Goal: Task Accomplishment & Management: Manage account settings

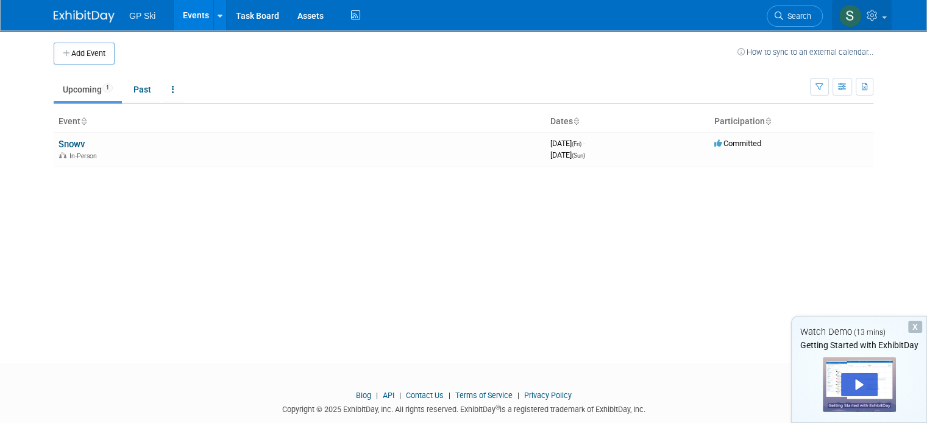
click at [861, 15] on img at bounding box center [849, 15] width 23 height 23
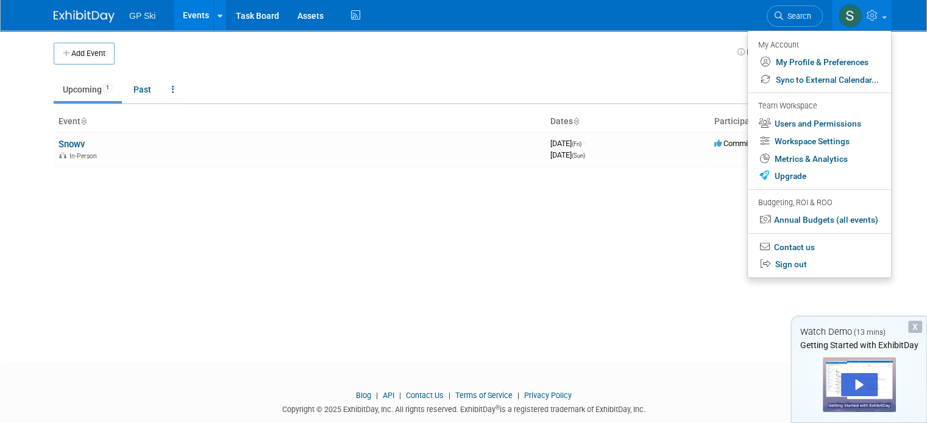
click at [884, 8] on link at bounding box center [862, 15] width 60 height 30
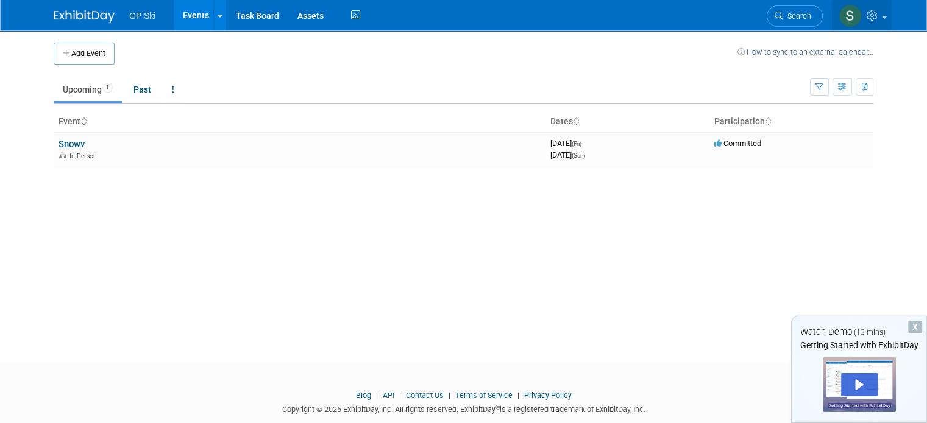
click at [861, 18] on img at bounding box center [849, 15] width 23 height 23
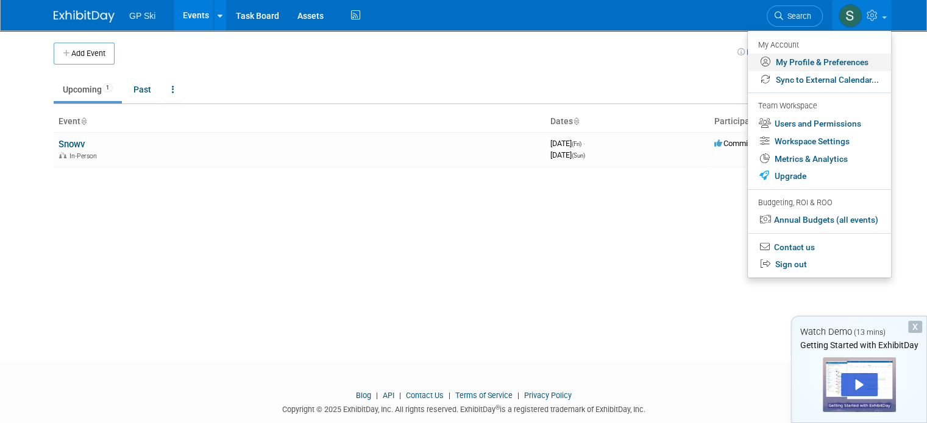
click at [819, 65] on link "My Profile & Preferences" at bounding box center [819, 63] width 143 height 18
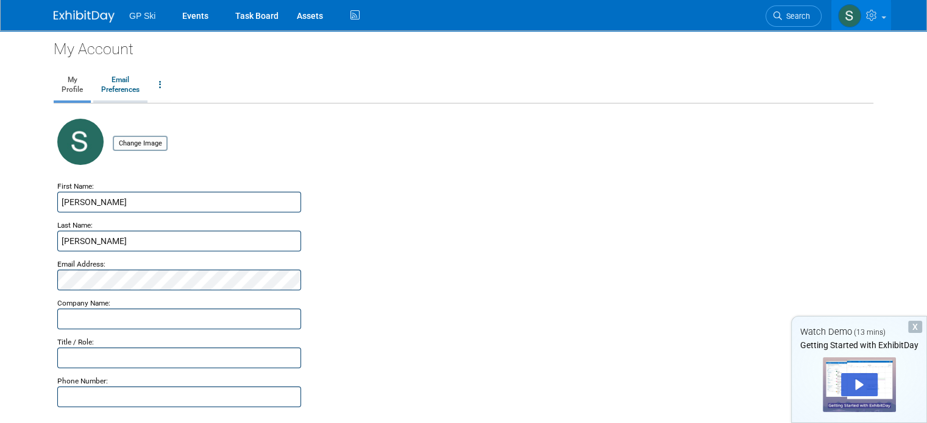
click at [115, 83] on link "Email Preferences" at bounding box center [120, 85] width 54 height 30
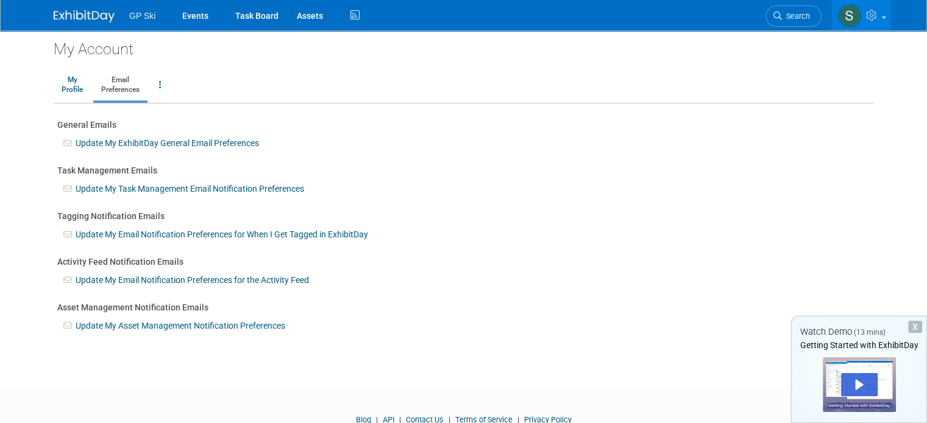
click at [319, 141] on div "Update My ExhibitDay General Email Preferences" at bounding box center [463, 140] width 812 height 18
click at [210, 138] on link "Update My ExhibitDay General Email Preferences" at bounding box center [167, 143] width 183 height 10
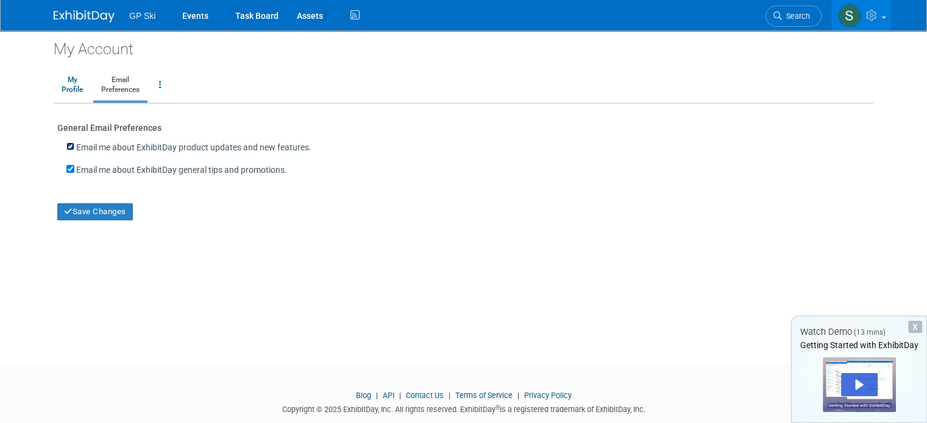
click at [66, 146] on input "Email me about ExhibitDay product updates and new features." at bounding box center [70, 147] width 8 height 8
checkbox input "false"
click at [66, 170] on input "Email me about ExhibitDay general tips and promotions." at bounding box center [70, 169] width 8 height 8
checkbox input "false"
click at [78, 219] on button "Save Changes" at bounding box center [95, 211] width 76 height 17
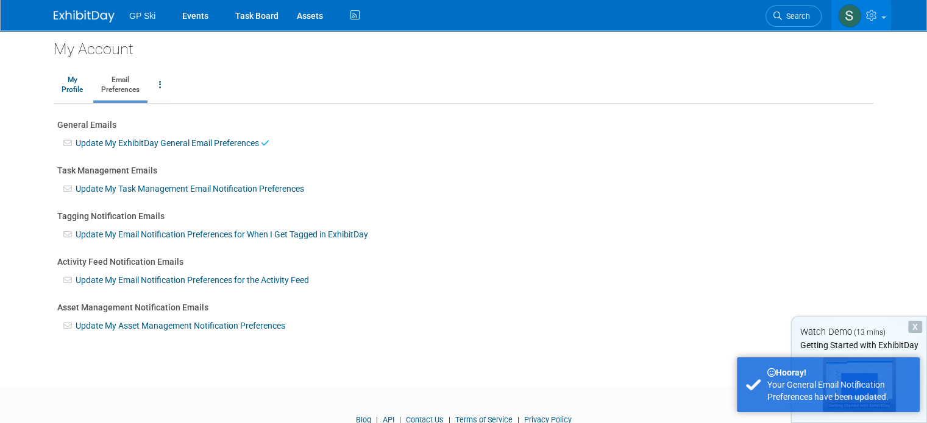
click at [88, 185] on link "Update My Task Management Email Notification Preferences" at bounding box center [190, 189] width 228 height 10
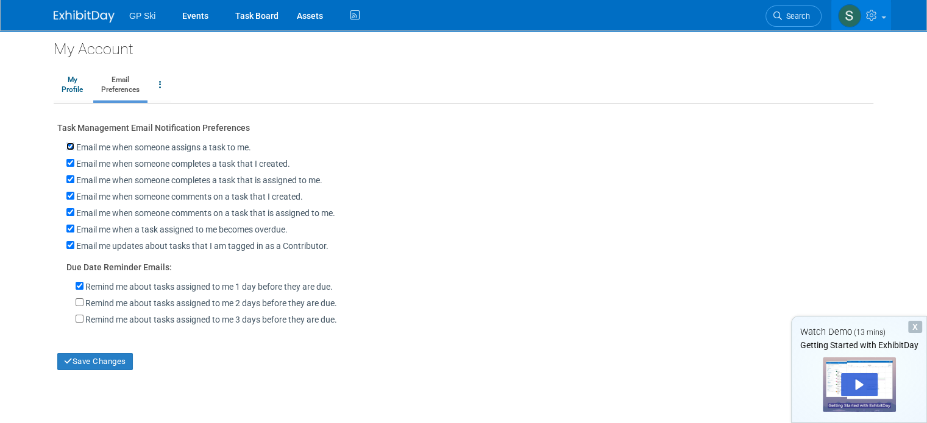
click at [66, 148] on input "Email me when someone assigns a task to me." at bounding box center [70, 147] width 8 height 8
checkbox input "false"
drag, startPoint x: 59, startPoint y: 162, endPoint x: 62, endPoint y: 174, distance: 11.8
click at [62, 174] on div "Task Management Email Notification Preferences Email me when someone assigns a …" at bounding box center [463, 245] width 812 height 252
click at [62, 174] on div "Email me when someone completes a task that is assigned to me." at bounding box center [463, 181] width 812 height 16
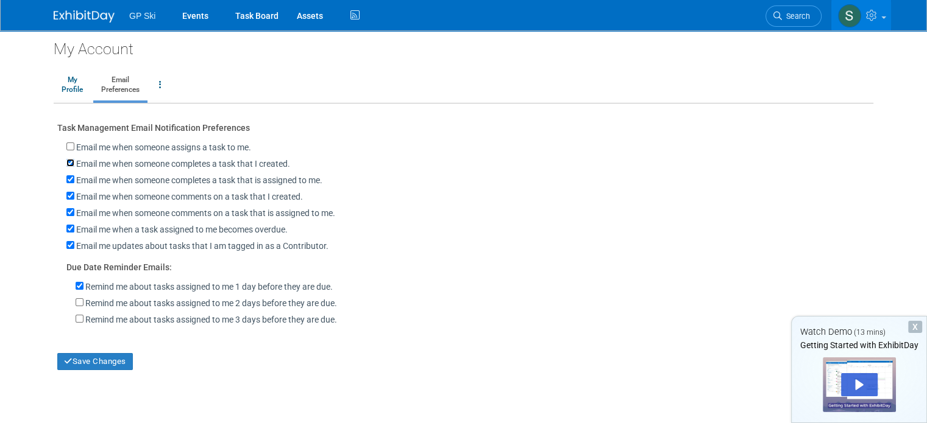
drag, startPoint x: 61, startPoint y: 160, endPoint x: 61, endPoint y: 180, distance: 20.1
click at [61, 180] on div "Task Management Email Notification Preferences Email me when someone assigns a …" at bounding box center [463, 245] width 812 height 252
click at [66, 180] on input "Email me when someone completes a task that is assigned to me." at bounding box center [70, 179] width 8 height 8
checkbox input "false"
click at [66, 163] on input "Email me when someone completes a task that I created." at bounding box center [70, 163] width 8 height 8
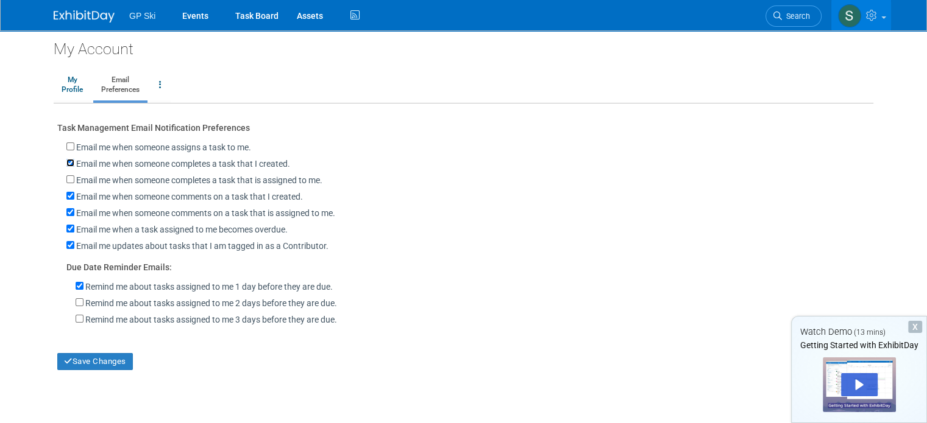
checkbox input "false"
click at [66, 195] on input "Email me when someone comments on a task that I created." at bounding box center [70, 196] width 8 height 8
checkbox input "false"
click at [66, 211] on input "Email me when someone comments on a task that is assigned to me." at bounding box center [70, 212] width 8 height 8
checkbox input "false"
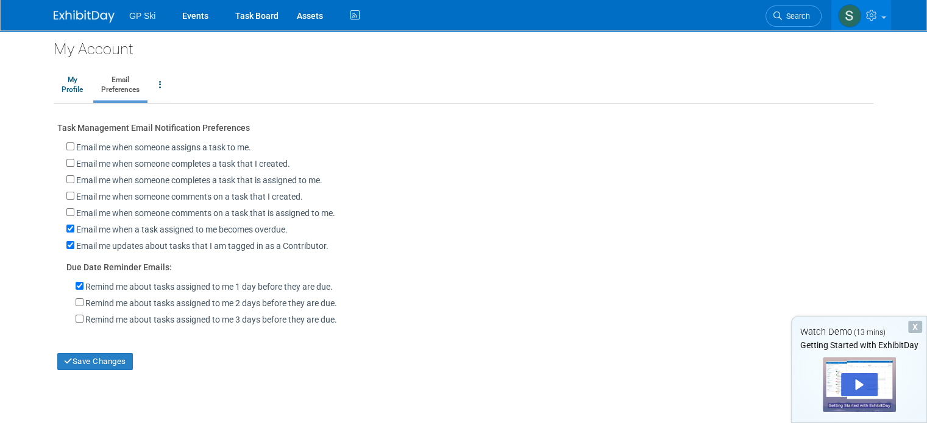
click at [58, 222] on div "Email me when a task assigned to me becomes overdue." at bounding box center [463, 230] width 812 height 16
click at [66, 225] on input "Email me when a task assigned to me becomes overdue." at bounding box center [70, 229] width 8 height 8
checkbox input "false"
click at [66, 243] on input "Email me updates about tasks that I am tagged in as a Contributor." at bounding box center [70, 245] width 8 height 8
checkbox input "false"
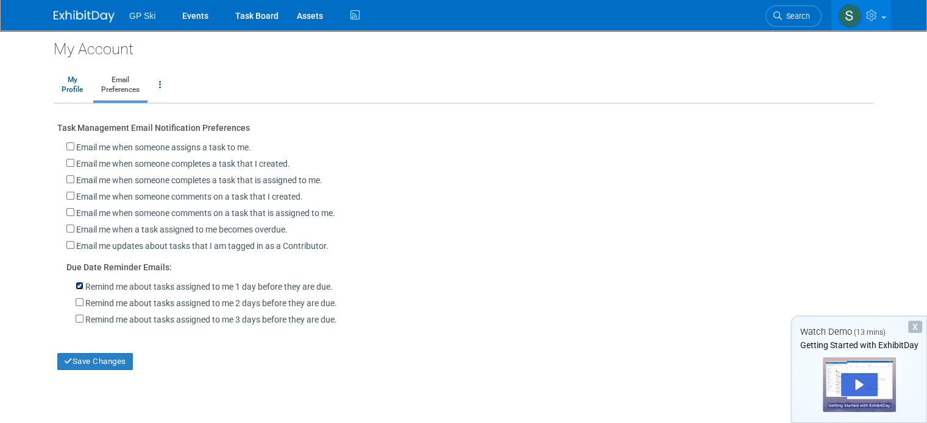
click at [76, 286] on input "Remind me about tasks assigned to me 1 day before they are due." at bounding box center [80, 286] width 8 height 8
checkbox input "false"
click at [77, 366] on button "Save Changes" at bounding box center [95, 361] width 76 height 17
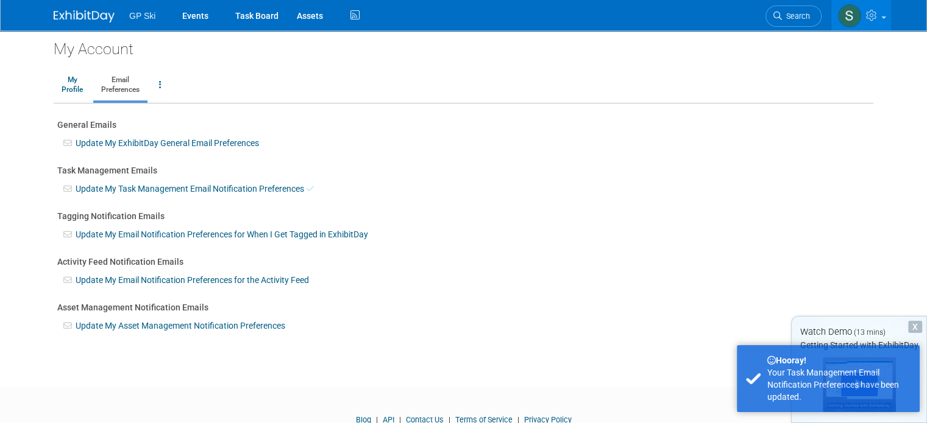
click at [110, 233] on link "Update My Email Notification Preferences for When I Get Tagged in ExhibitDay" at bounding box center [222, 235] width 292 height 10
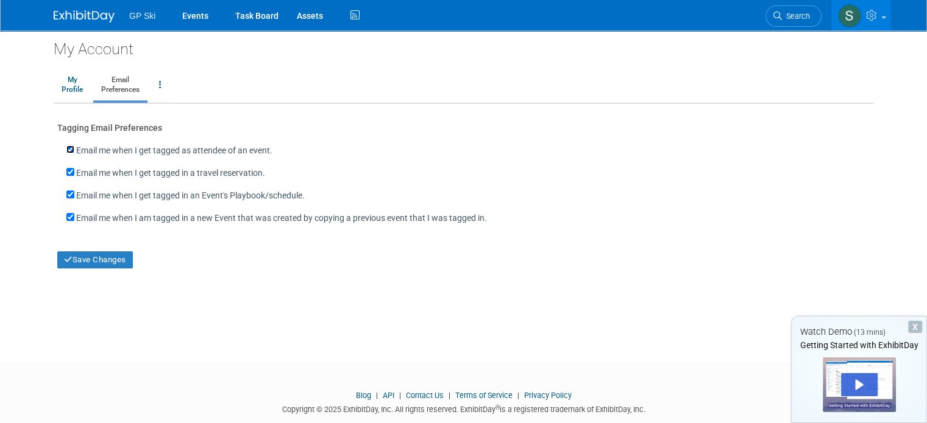
drag, startPoint x: 60, startPoint y: 148, endPoint x: 61, endPoint y: 171, distance: 23.2
click at [61, 171] on div "Tagging Email Preferences Email me when I get tagged as attendee of an event. E…" at bounding box center [463, 194] width 812 height 150
click at [66, 171] on input "Email me when I get tagged in a travel reservation." at bounding box center [70, 172] width 8 height 8
checkbox input "false"
click at [66, 194] on input "Email me when I get tagged in an Event's Playbook/schedule." at bounding box center [70, 195] width 8 height 8
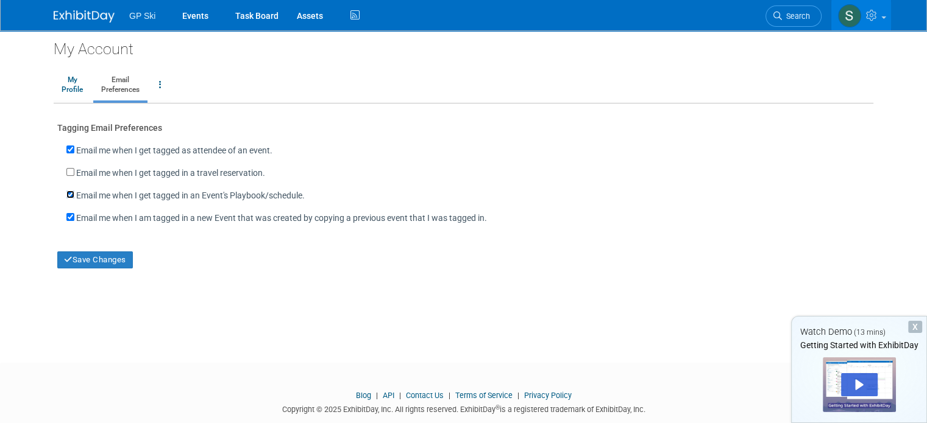
checkbox input "false"
click at [66, 214] on input "checkbox" at bounding box center [70, 217] width 8 height 8
checkbox input "false"
click at [66, 148] on input "Email me when I get tagged as attendee of an event." at bounding box center [70, 150] width 8 height 8
checkbox input "false"
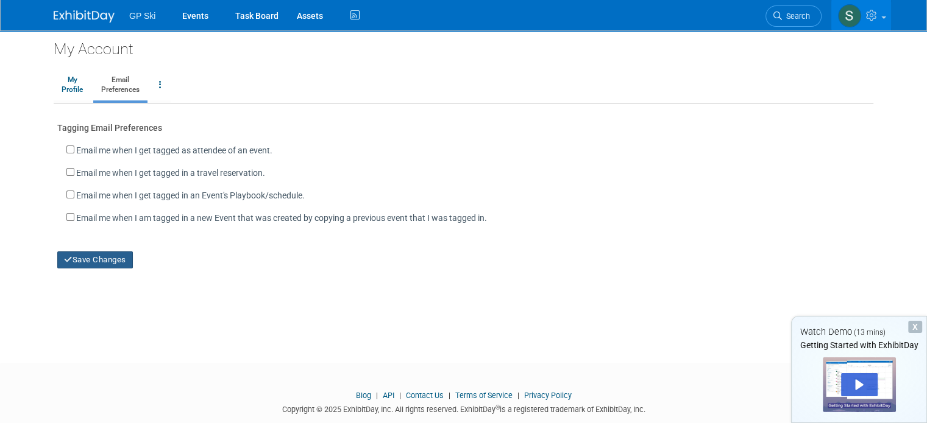
click at [70, 256] on button "Save Changes" at bounding box center [95, 260] width 76 height 17
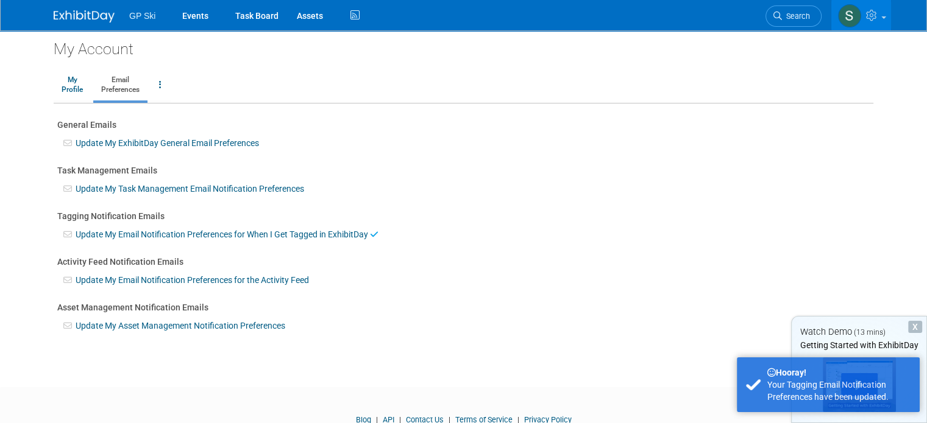
click at [83, 279] on link "Update My Email Notification Preferences for the Activity Feed" at bounding box center [192, 280] width 233 height 10
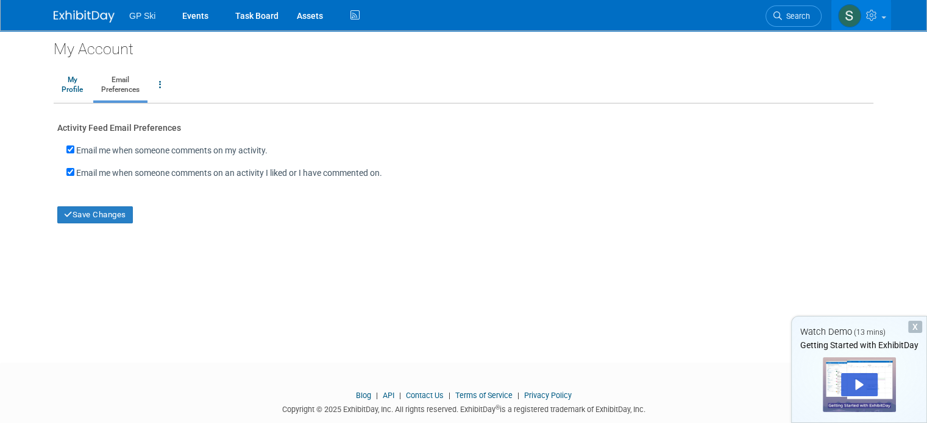
click at [76, 150] on label "Email me when someone comments on my activity." at bounding box center [171, 150] width 191 height 12
click at [66, 150] on input "Email me when someone comments on my activity." at bounding box center [70, 150] width 8 height 8
checkbox input "false"
click at [66, 170] on input "Email me when someone comments on an activity I liked or I have commented on." at bounding box center [70, 172] width 8 height 8
checkbox input "false"
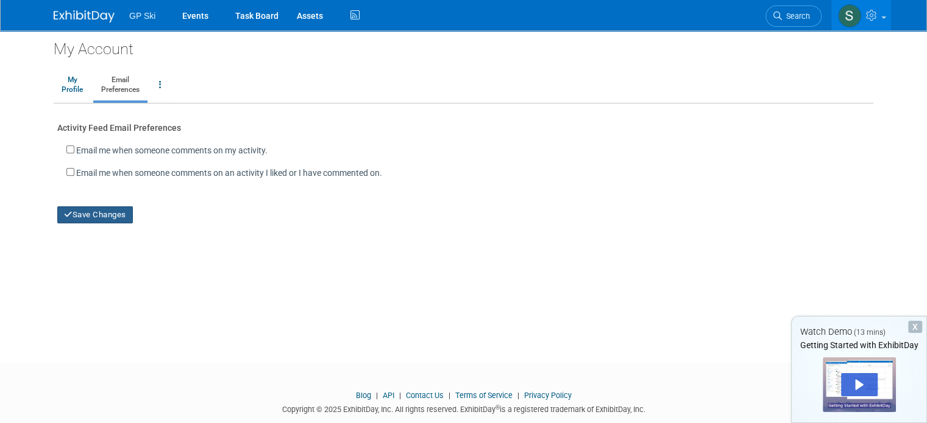
click at [79, 214] on button "Save Changes" at bounding box center [95, 215] width 76 height 17
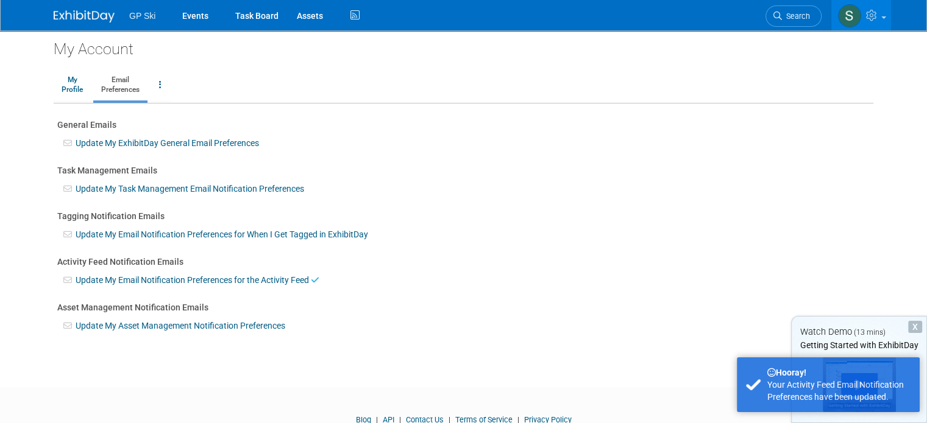
click at [78, 326] on link "Update My Asset Management Notification Preferences" at bounding box center [181, 326] width 210 height 10
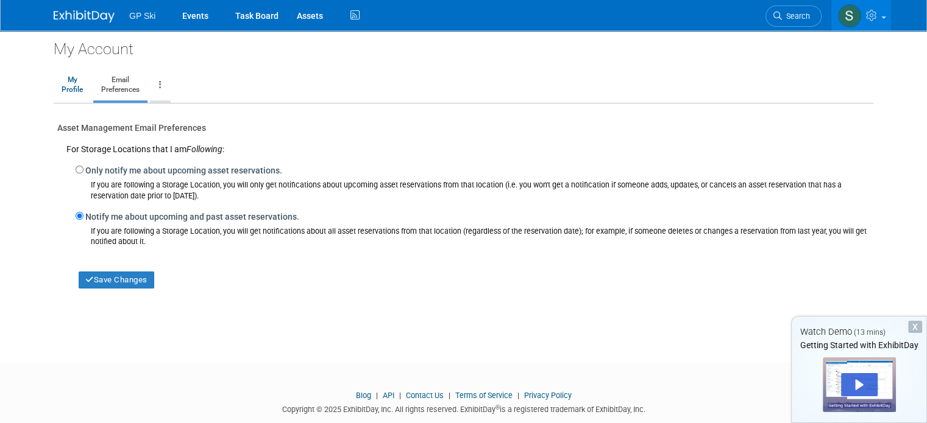
click at [154, 83] on link at bounding box center [160, 85] width 21 height 30
click at [174, 143] on link "Close my Account" at bounding box center [209, 142] width 118 height 18
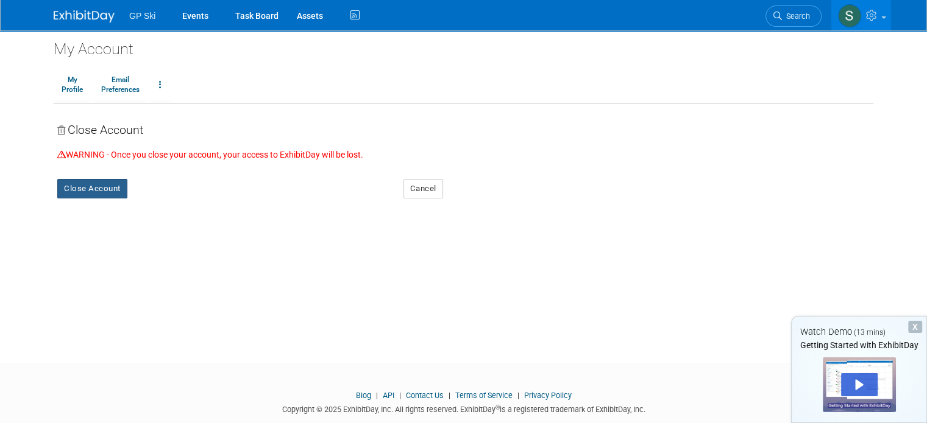
click at [96, 186] on button "Close Account" at bounding box center [92, 188] width 70 height 19
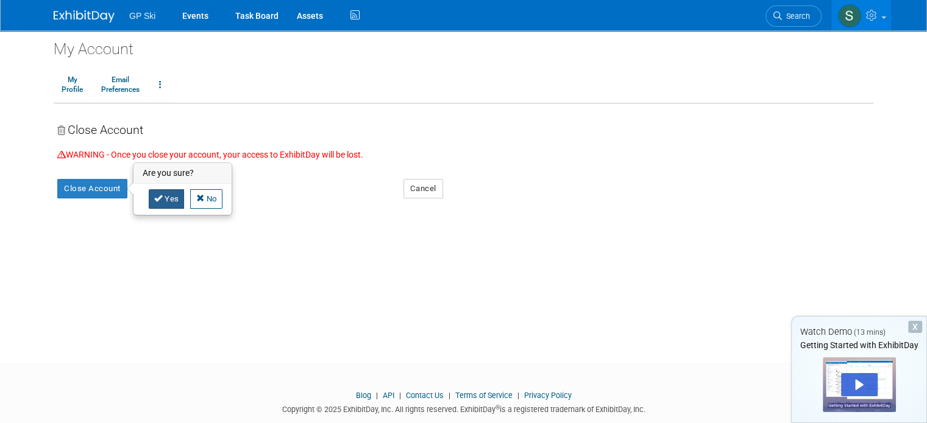
click at [156, 197] on link "Yes" at bounding box center [167, 198] width 36 height 19
